Goal: Find specific page/section: Find specific page/section

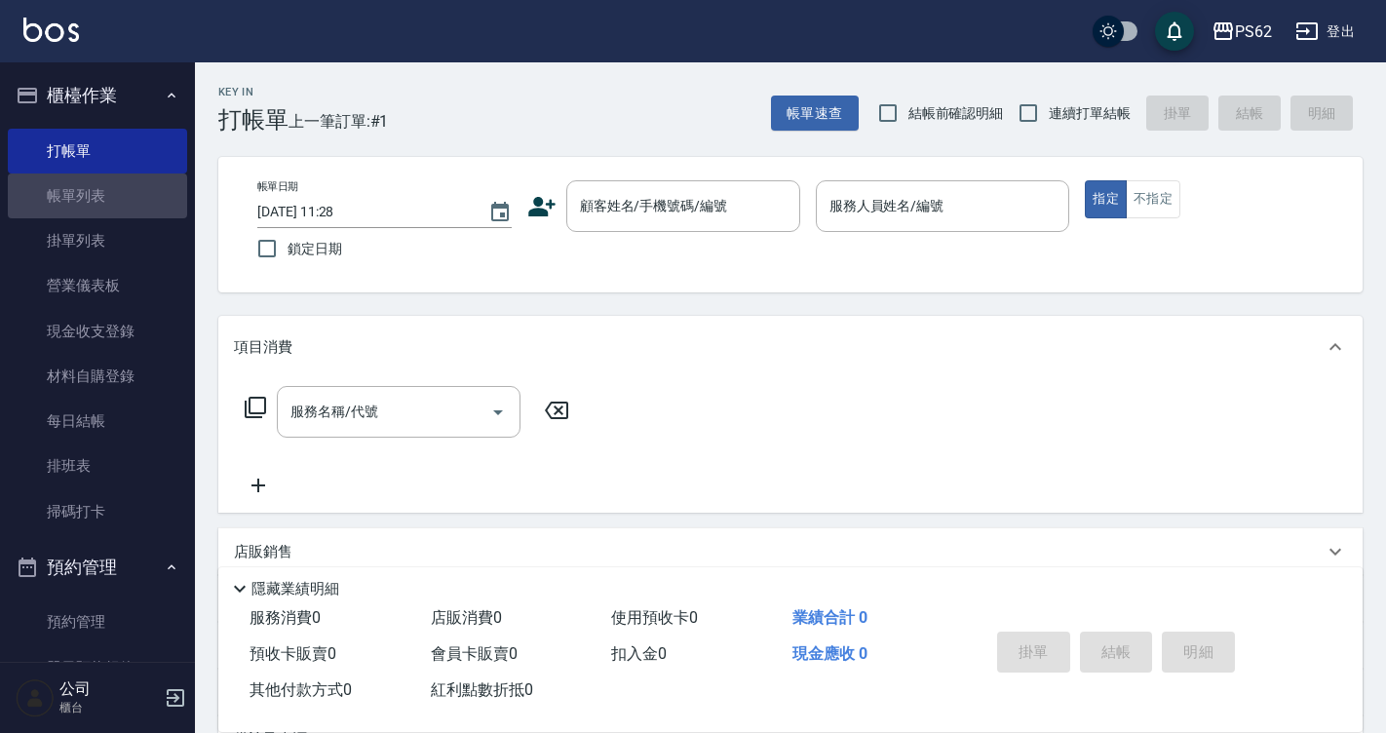
click at [110, 190] on link "帳單列表" at bounding box center [97, 195] width 179 height 45
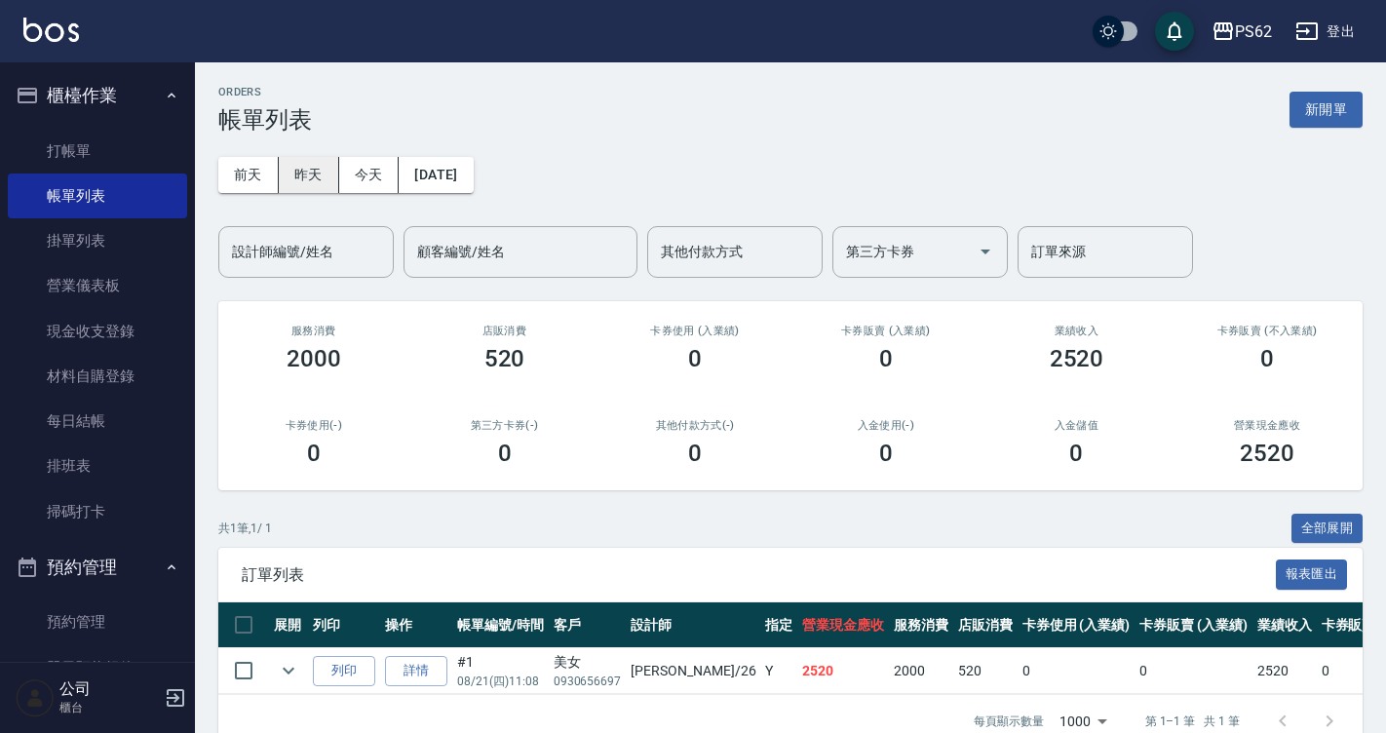
click at [299, 177] on button "昨天" at bounding box center [309, 175] width 60 height 36
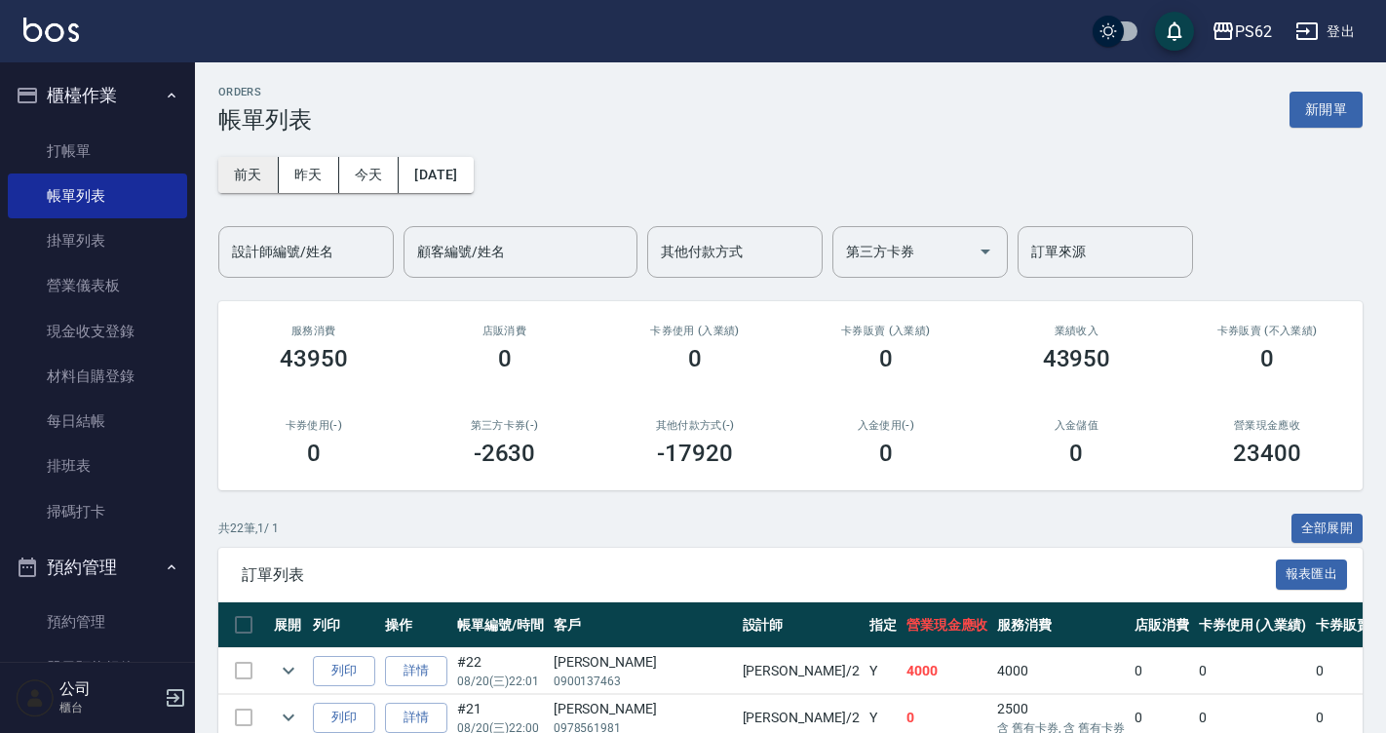
click at [259, 169] on button "前天" at bounding box center [248, 175] width 60 height 36
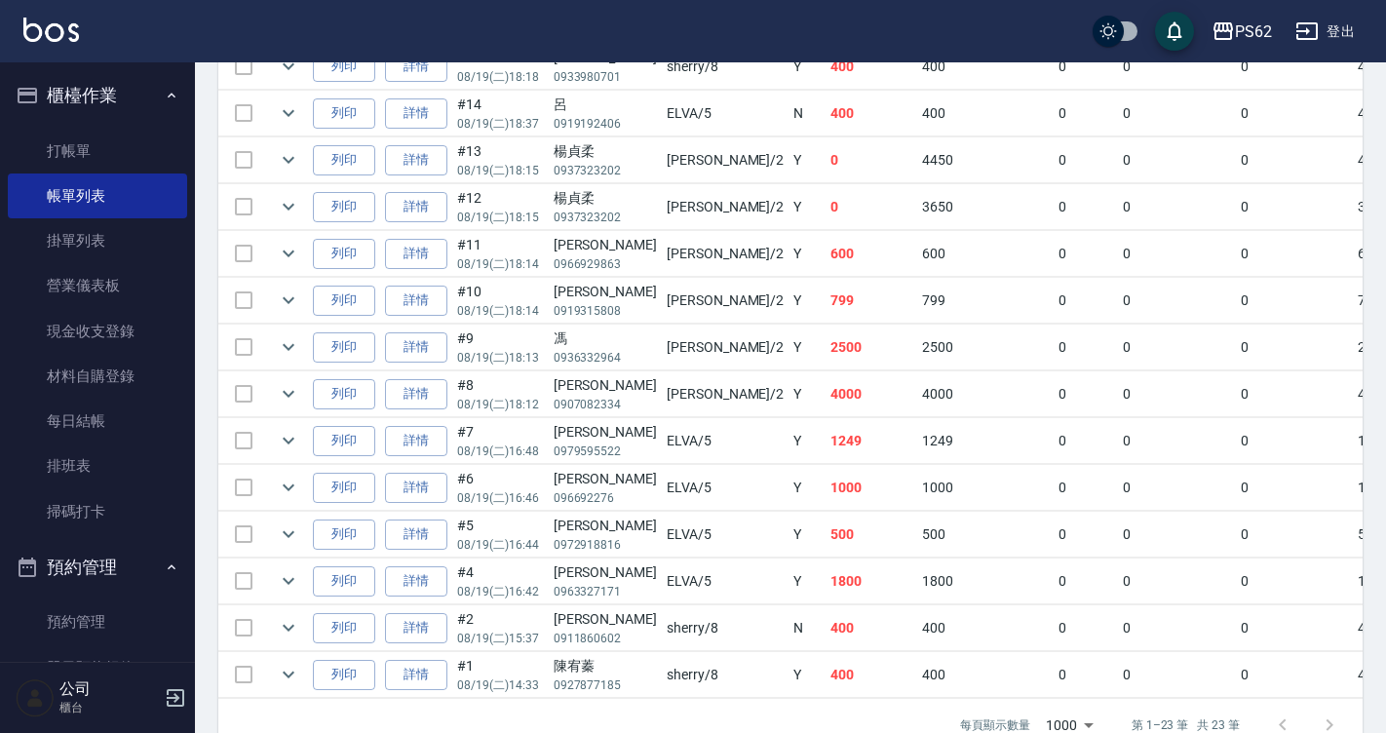
scroll to position [1072, 0]
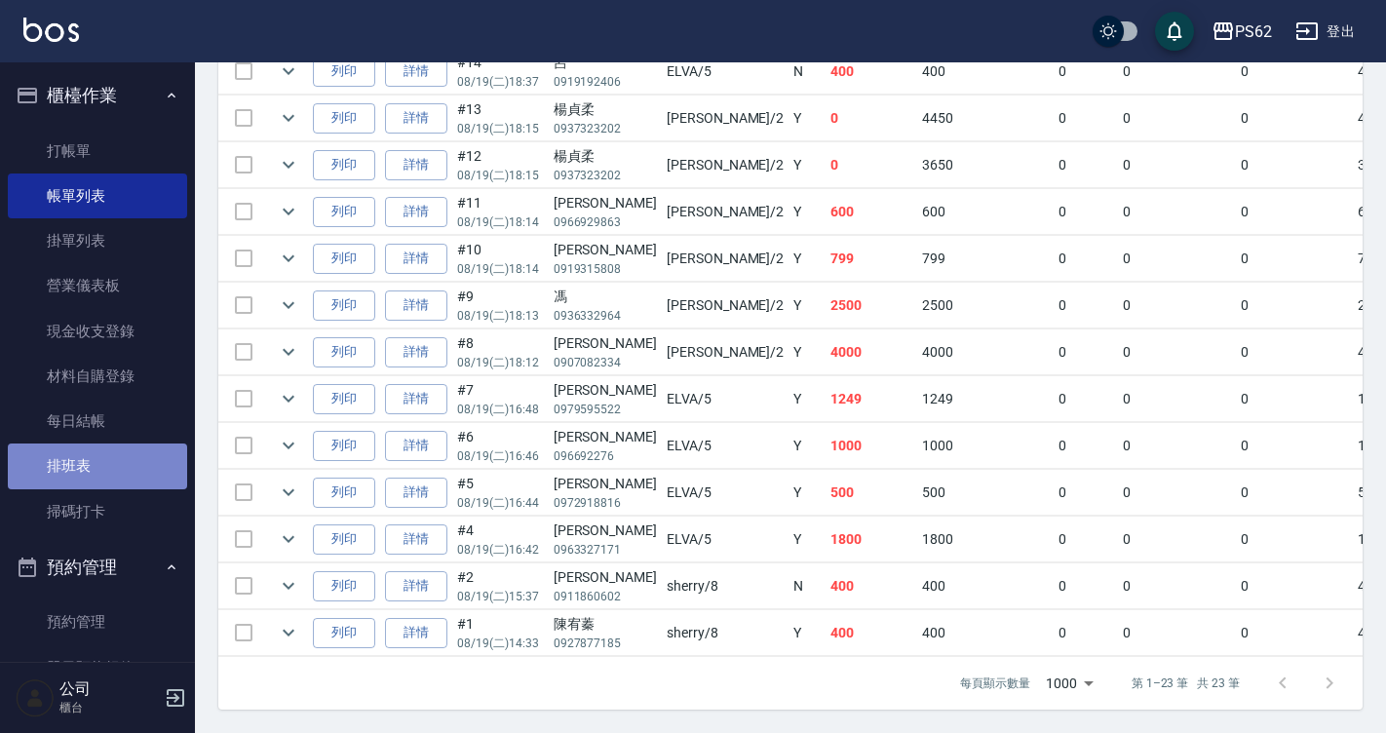
drag, startPoint x: 98, startPoint y: 455, endPoint x: 81, endPoint y: 456, distance: 17.6
click at [98, 455] on link "排班表" at bounding box center [97, 465] width 179 height 45
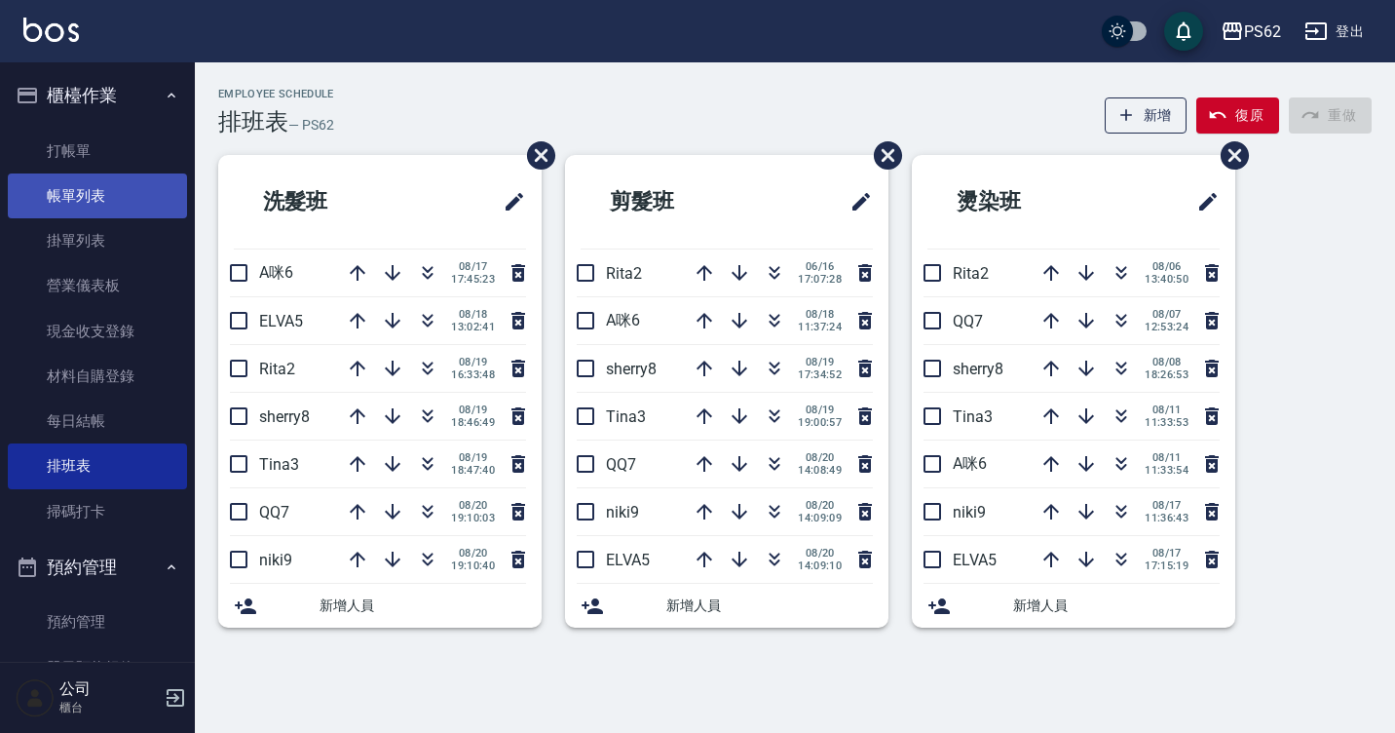
click at [113, 209] on link "帳單列表" at bounding box center [97, 195] width 179 height 45
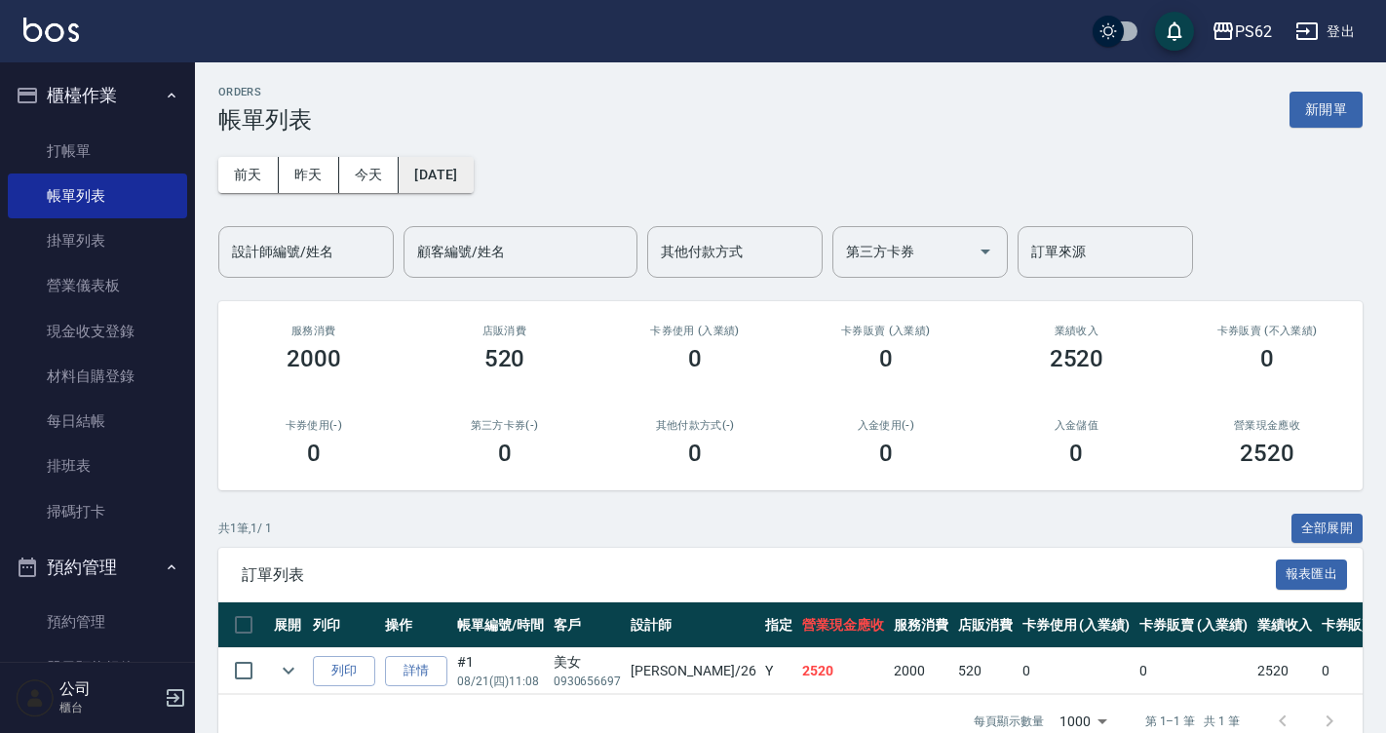
click at [430, 178] on button "[DATE]" at bounding box center [436, 175] width 74 height 36
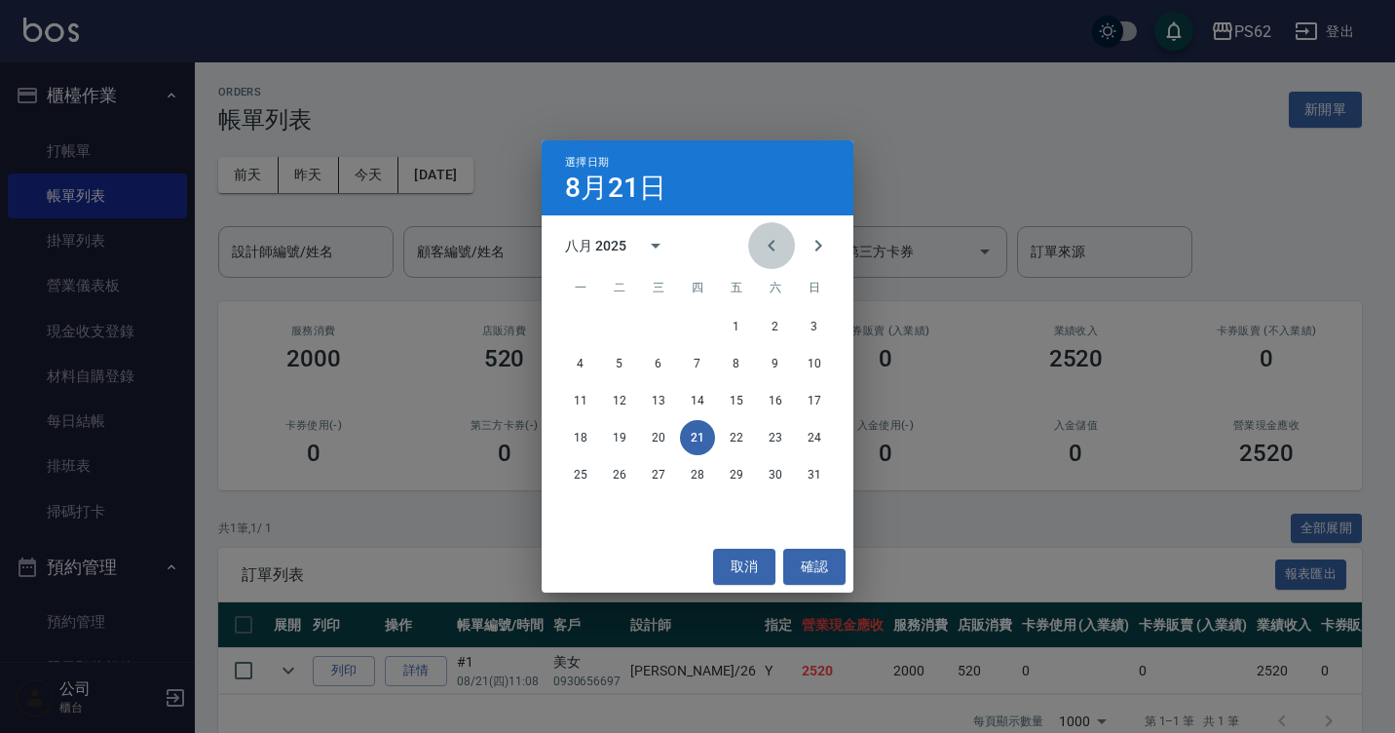
click at [784, 243] on button "Previous month" at bounding box center [771, 245] width 47 height 47
click at [574, 433] on button "21" at bounding box center [580, 437] width 35 height 35
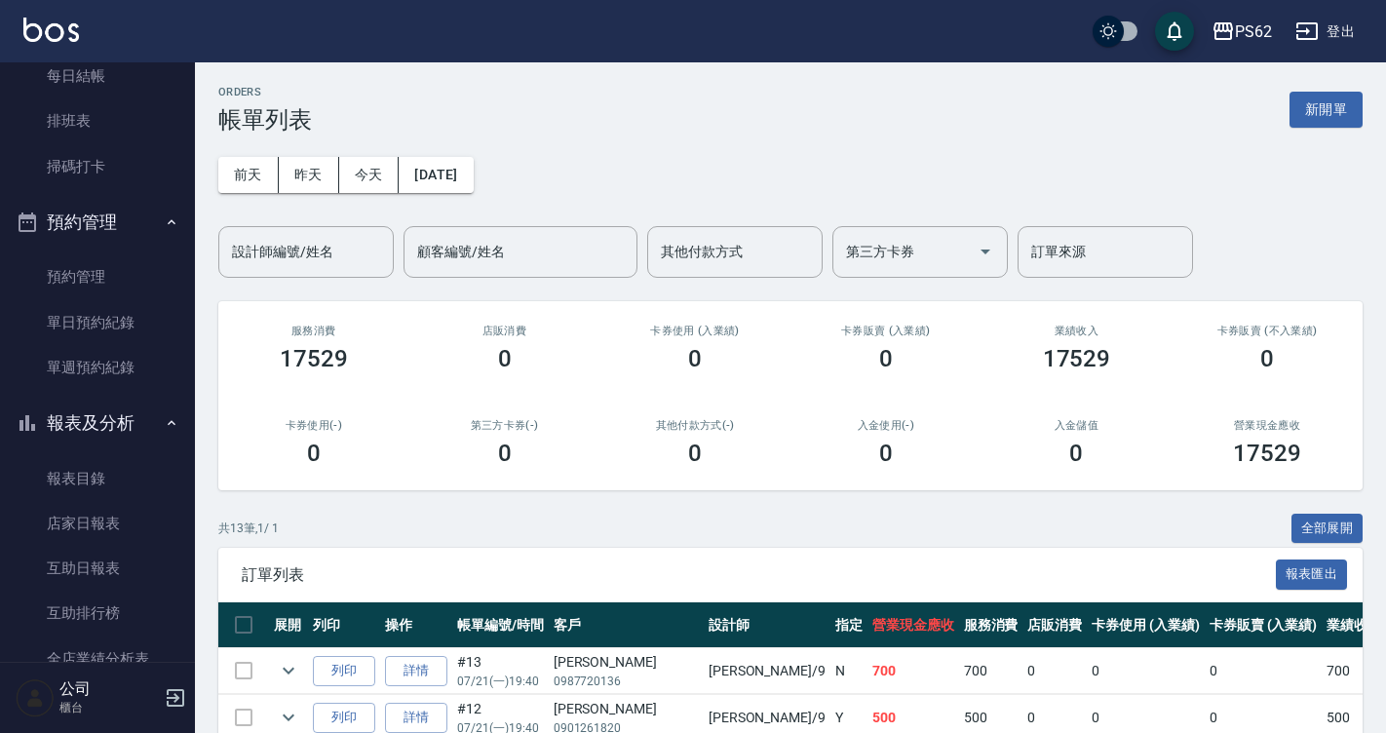
scroll to position [476, 0]
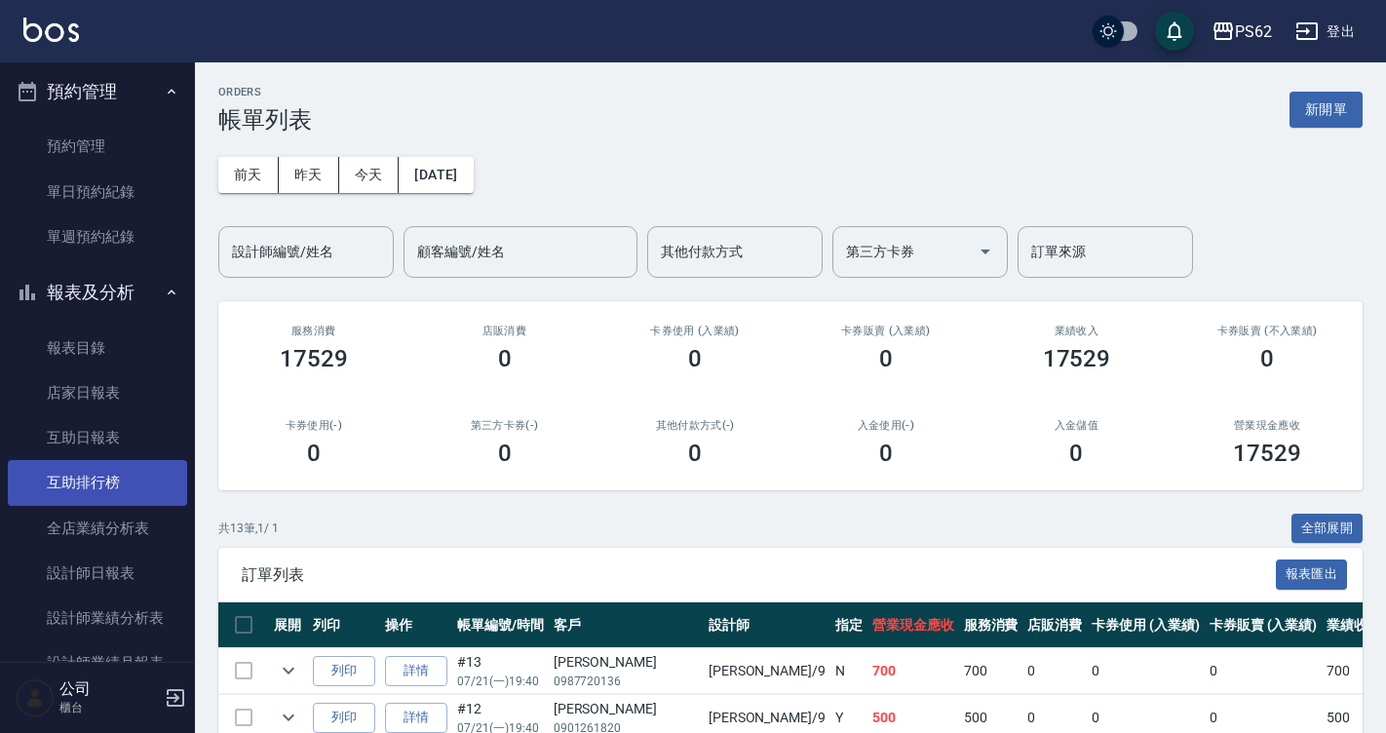
click at [153, 490] on link "互助排行榜" at bounding box center [97, 482] width 179 height 45
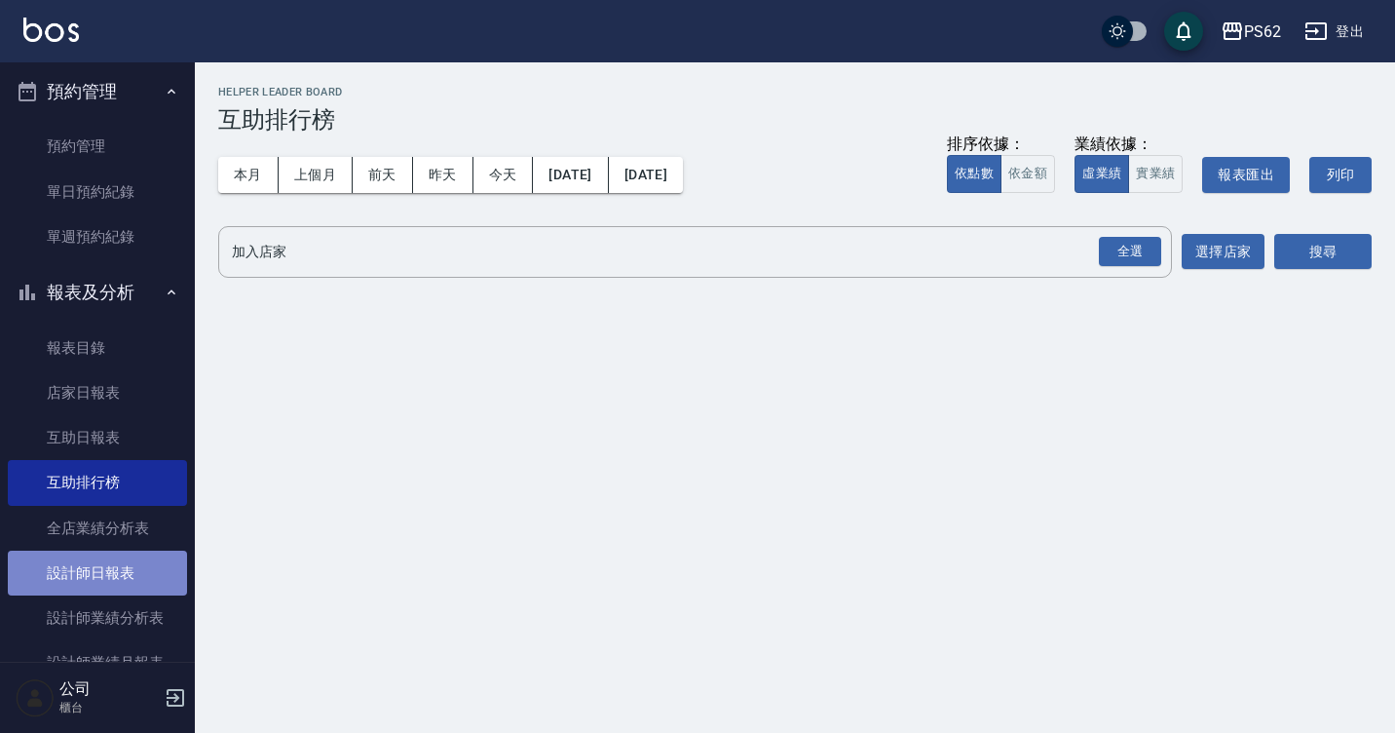
click at [96, 582] on link "設計師日報表" at bounding box center [97, 573] width 179 height 45
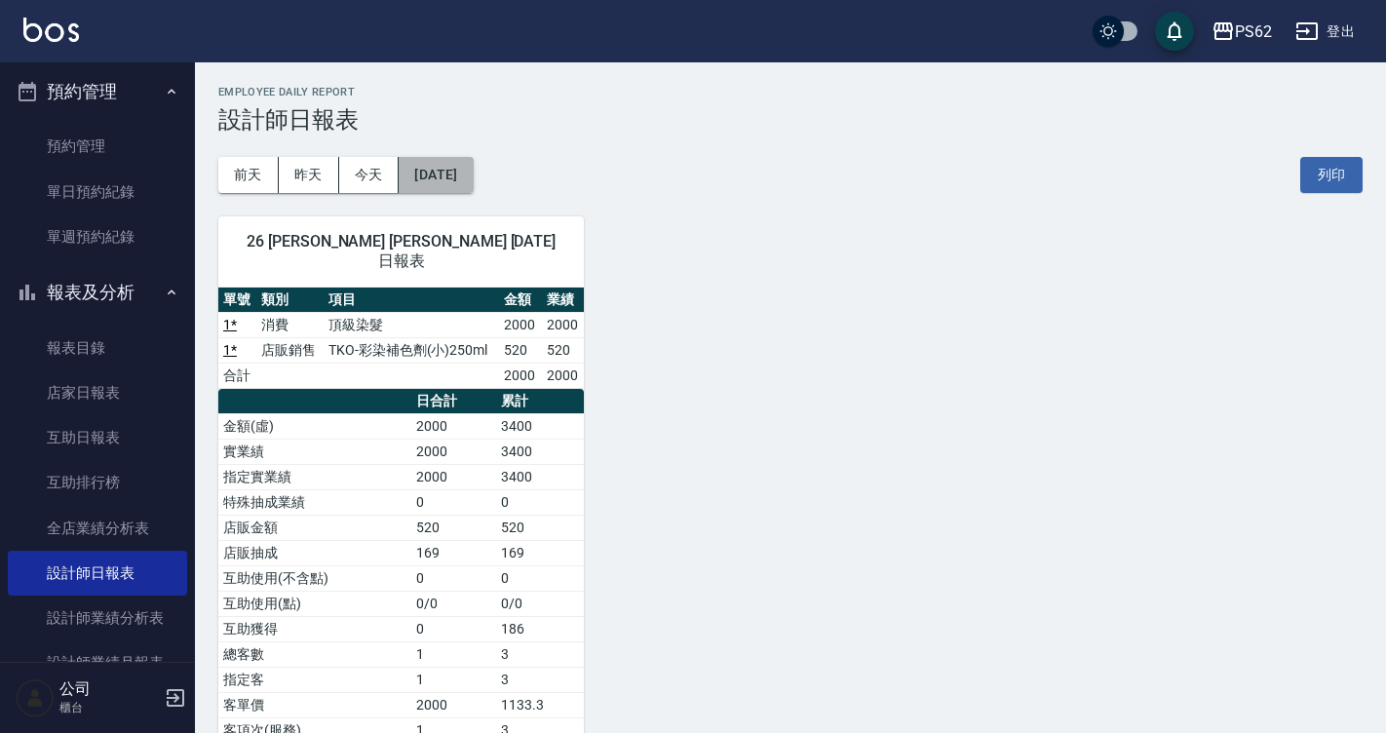
click at [459, 183] on button "[DATE]" at bounding box center [436, 175] width 74 height 36
click at [464, 178] on button "[DATE]" at bounding box center [436, 175] width 74 height 36
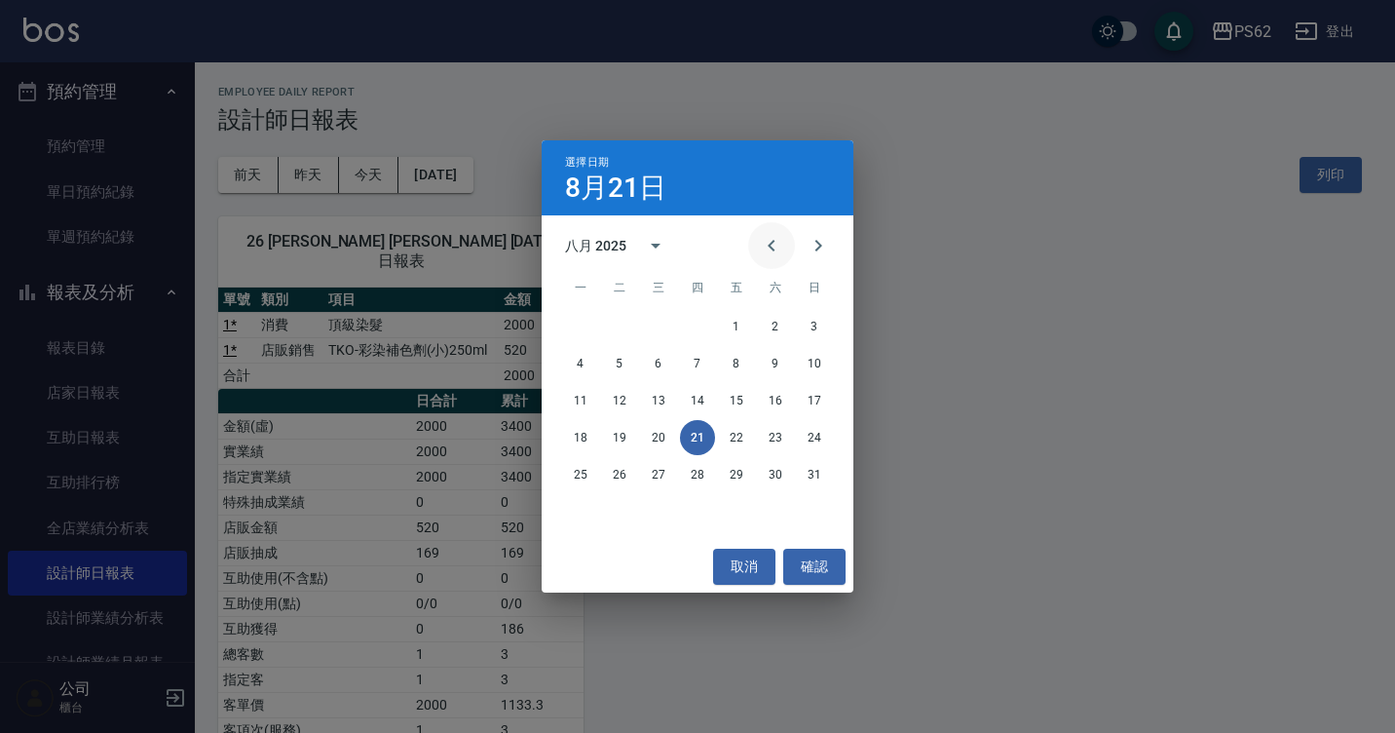
click at [770, 247] on icon "Previous month" at bounding box center [771, 246] width 7 height 12
click at [587, 436] on button "21" at bounding box center [580, 437] width 35 height 35
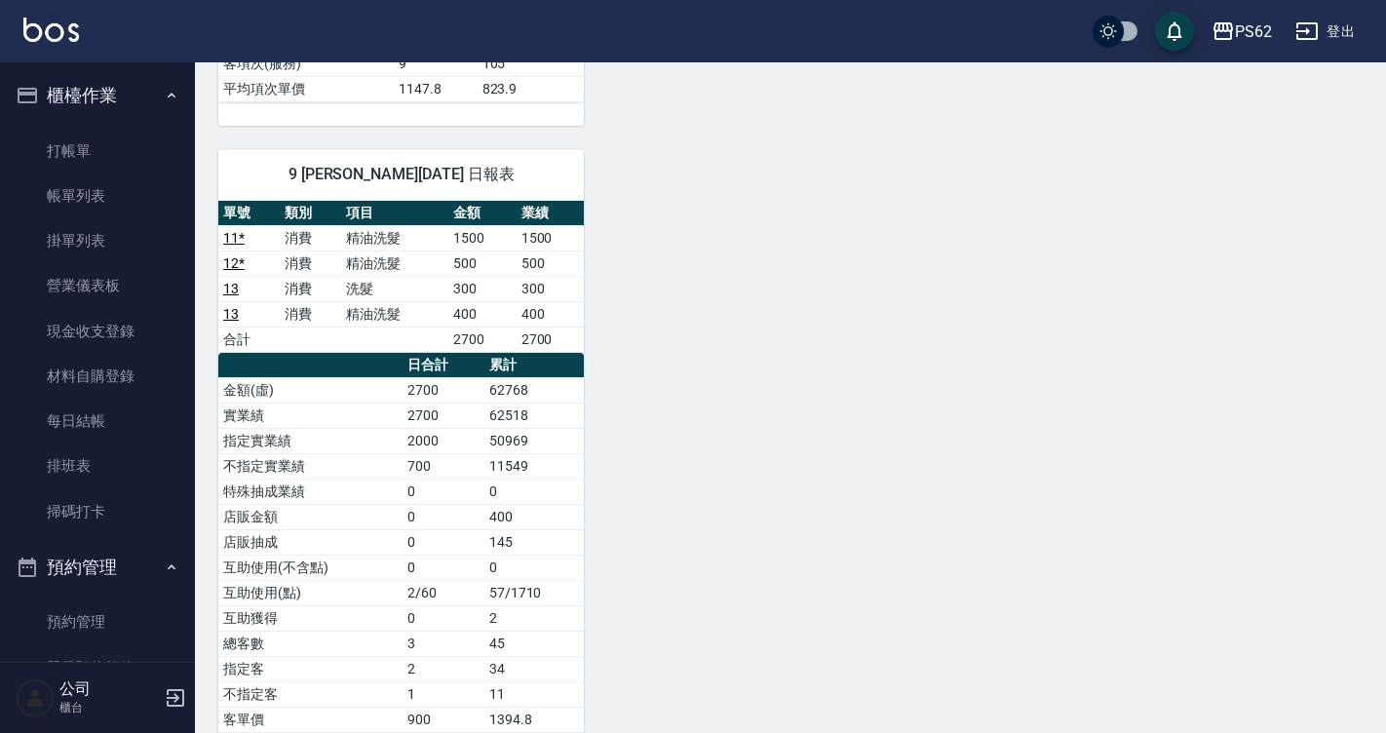
click at [226, 76] on td "平均項次單價" at bounding box center [305, 88] width 175 height 25
click at [92, 160] on link "打帳單" at bounding box center [97, 151] width 179 height 45
